Goal: Check status: Check status

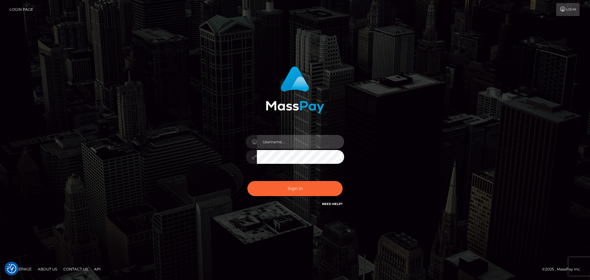
click at [279, 144] on input "text" at bounding box center [300, 142] width 87 height 14
type input "[PERSON_NAME].xcite"
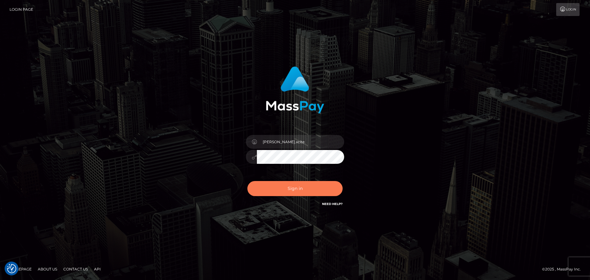
drag, startPoint x: 286, startPoint y: 188, endPoint x: 362, endPoint y: 193, distance: 76.1
click at [287, 188] on button "Sign in" at bounding box center [294, 188] width 95 height 15
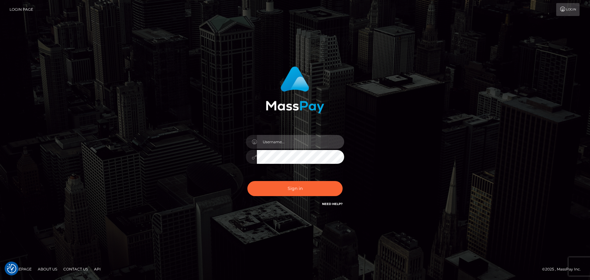
click at [301, 138] on input "text" at bounding box center [300, 142] width 87 height 14
type input "Raymundo.xcite"
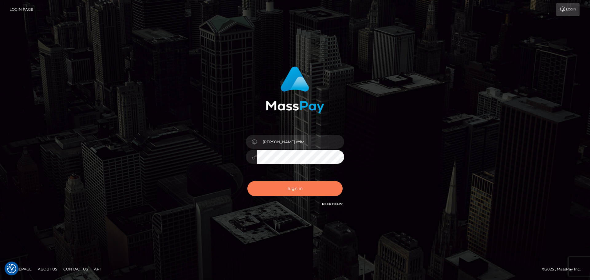
click at [309, 183] on button "Sign in" at bounding box center [294, 188] width 95 height 15
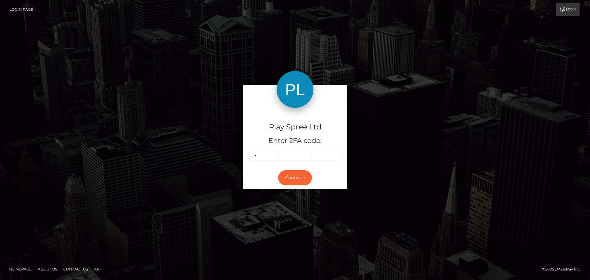
type input "4"
type input "6"
type input "0"
type input "7"
type input "4"
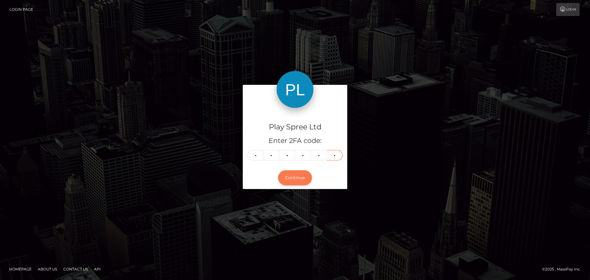
type input "2"
click at [305, 177] on button "Continue" at bounding box center [295, 177] width 34 height 15
click at [454, 207] on div "Play Spree Ltd Enter 2FA code: 4 6 0 7 4 2 460742 Continue" at bounding box center [295, 140] width 590 height 203
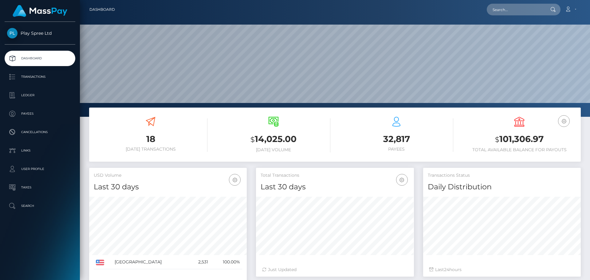
scroll to position [109, 158]
click at [503, 140] on h3 "$ 101,306.97" at bounding box center [520, 139] width 114 height 13
copy div "$ 101,306.97"
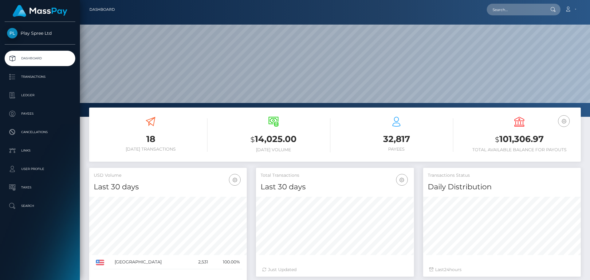
click at [440, 131] on div "32,817 Payees" at bounding box center [397, 134] width 114 height 35
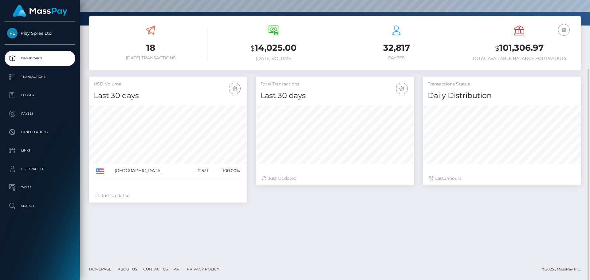
scroll to position [0, 0]
